Goal: Information Seeking & Learning: Learn about a topic

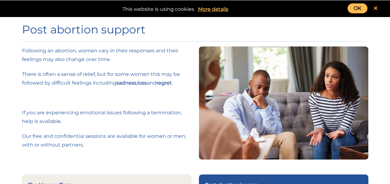
click at [360, 8] on link "OK" at bounding box center [358, 8] width 20 height 10
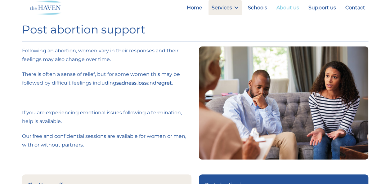
click at [294, 9] on link "About us" at bounding box center [287, 7] width 29 height 15
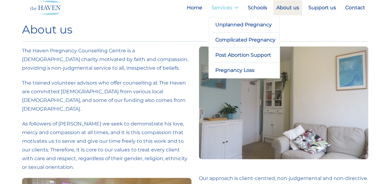
click at [236, 7] on icon at bounding box center [236, 7] width 4 height 5
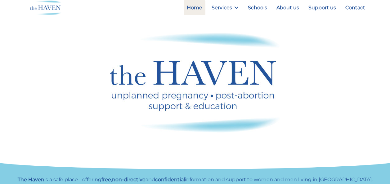
scroll to position [87, 0]
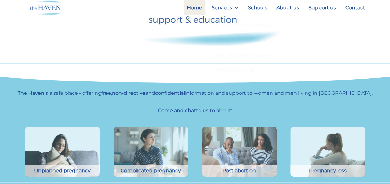
click at [236, 7] on icon at bounding box center [236, 7] width 4 height 5
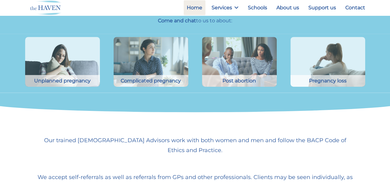
scroll to position [177, 0]
click at [236, 7] on icon at bounding box center [236, 7] width 4 height 5
click at [239, 7] on icon at bounding box center [236, 7] width 4 height 5
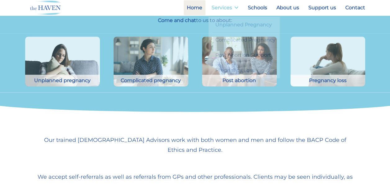
click at [230, 7] on link "Services" at bounding box center [225, 7] width 33 height 15
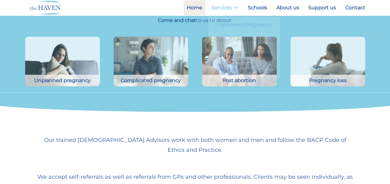
click at [238, 8] on icon at bounding box center [236, 7] width 4 height 5
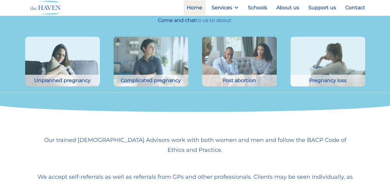
click at [225, 92] on div at bounding box center [194, 102] width 421 height 20
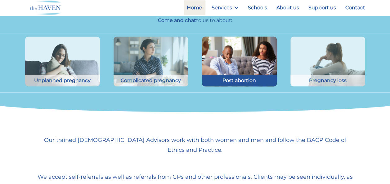
click at [226, 74] on img at bounding box center [239, 61] width 82 height 55
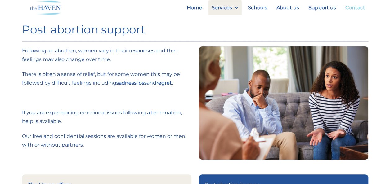
click at [352, 8] on link "Contact" at bounding box center [355, 7] width 26 height 15
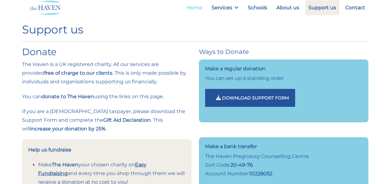
click at [199, 8] on link "Home" at bounding box center [195, 7] width 22 height 15
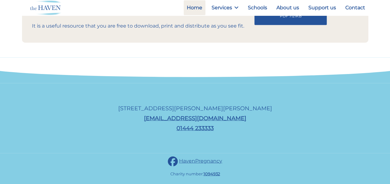
scroll to position [722, 0]
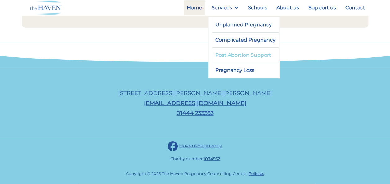
click at [225, 53] on link "Post Abortion Support" at bounding box center [245, 55] width 67 height 15
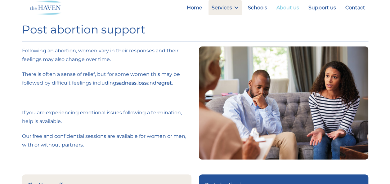
click at [298, 11] on link "About us" at bounding box center [287, 7] width 29 height 15
